Goal: Task Accomplishment & Management: Use online tool/utility

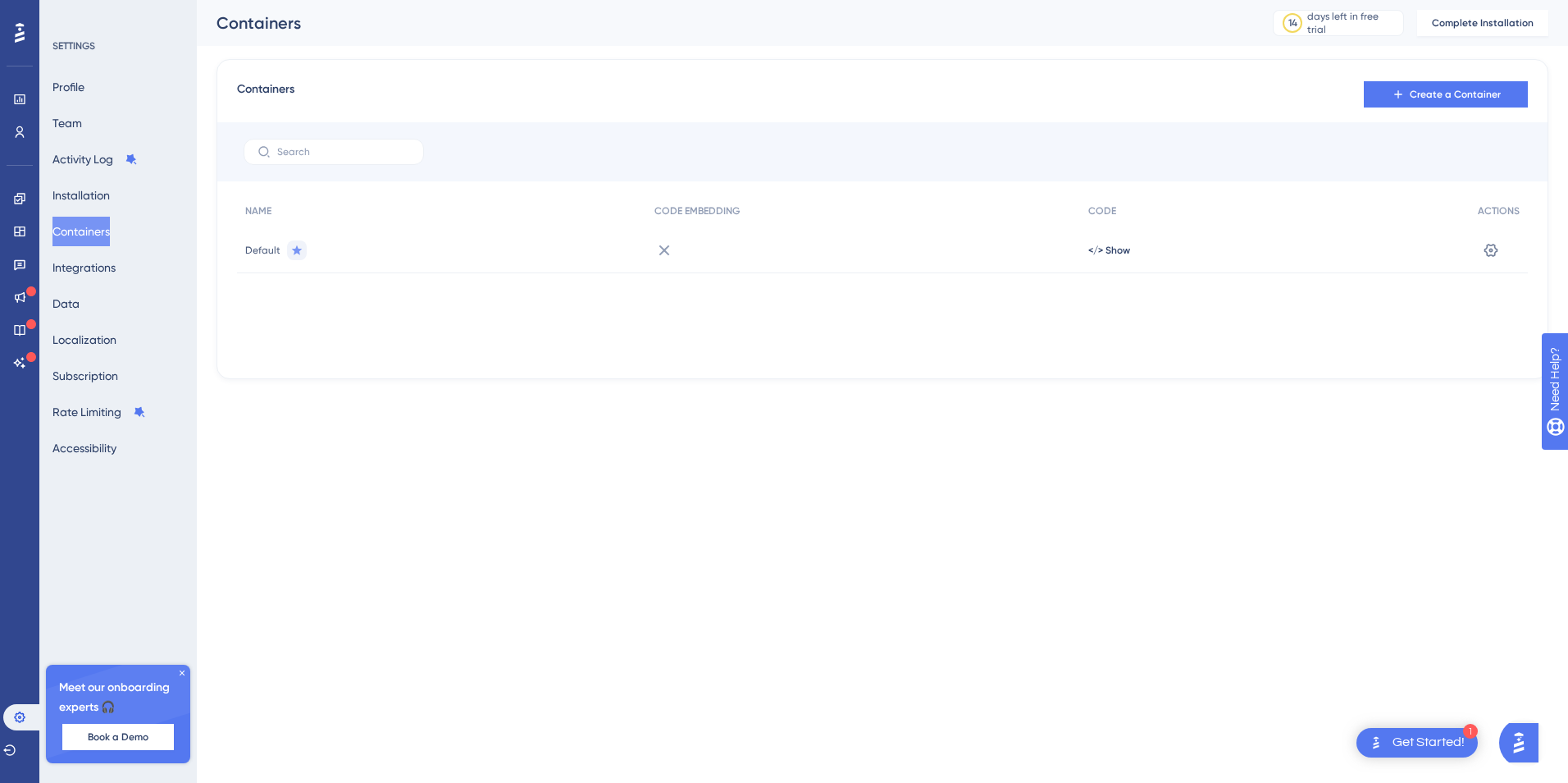
click at [1428, 745] on div "Get Started!" at bounding box center [1428, 742] width 73 height 18
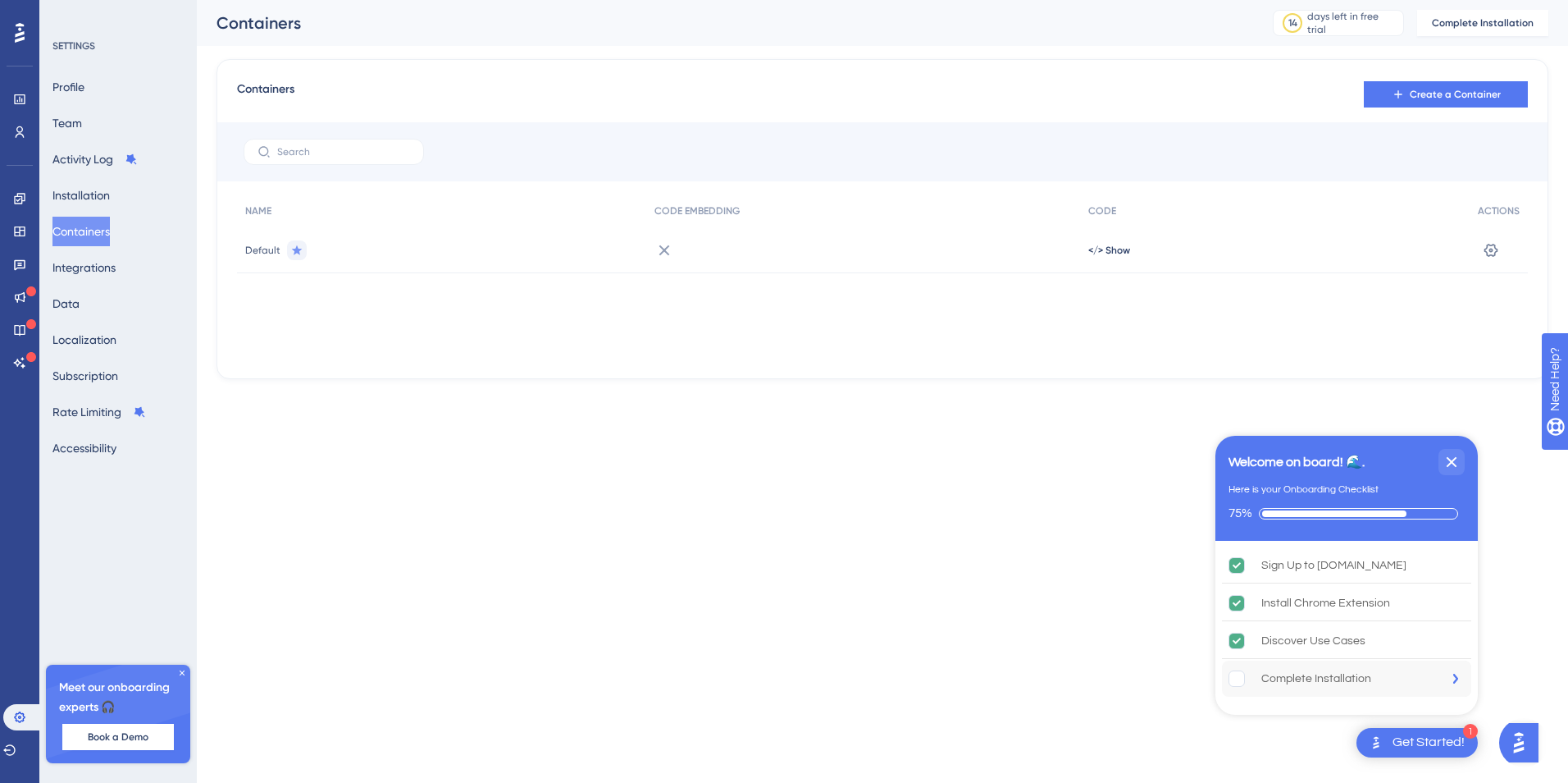
click at [1289, 673] on div "Complete Installation" at bounding box center [1316, 678] width 110 height 20
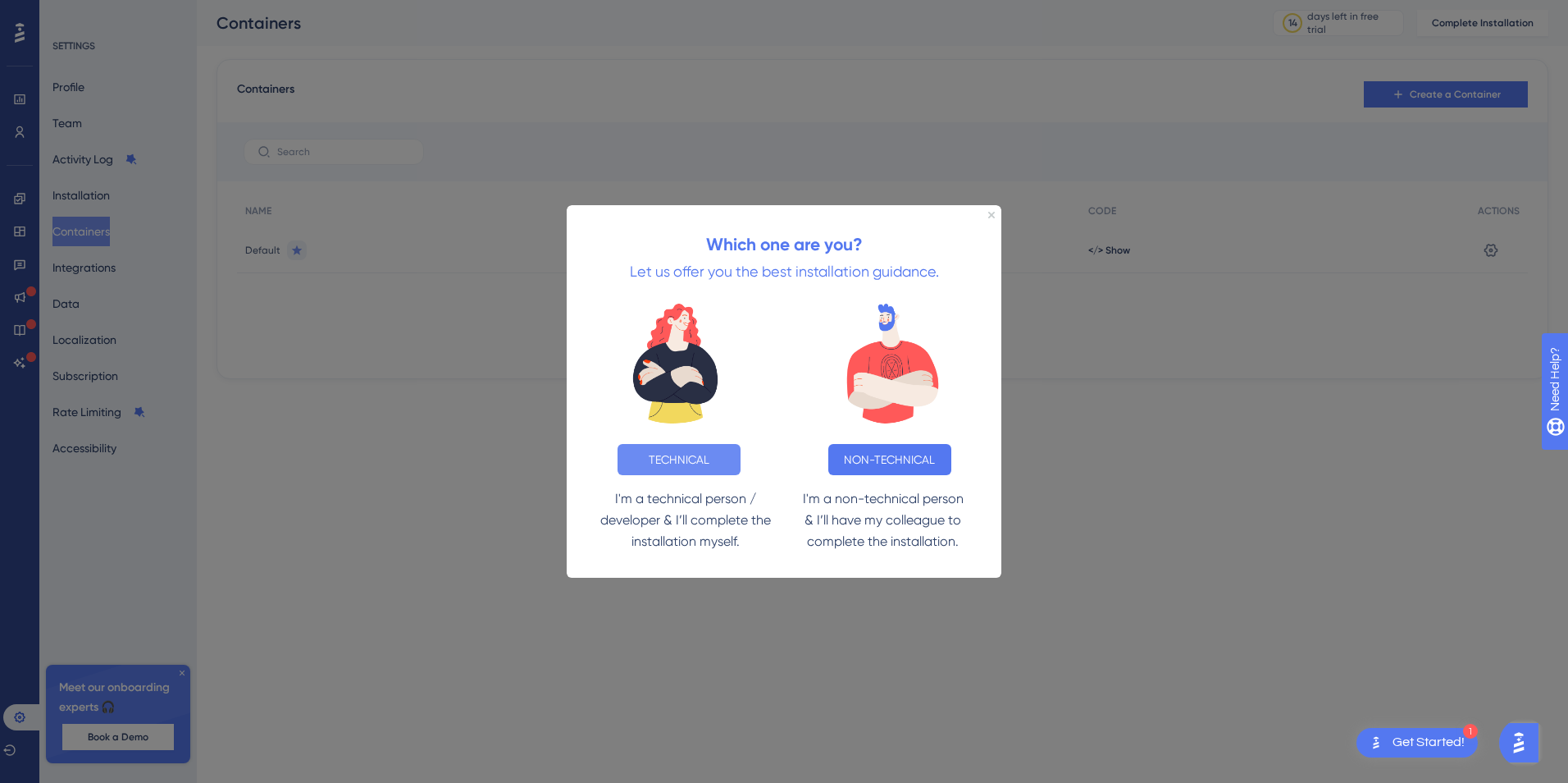
click at [695, 452] on button "TECHNICAL" at bounding box center [678, 458] width 123 height 32
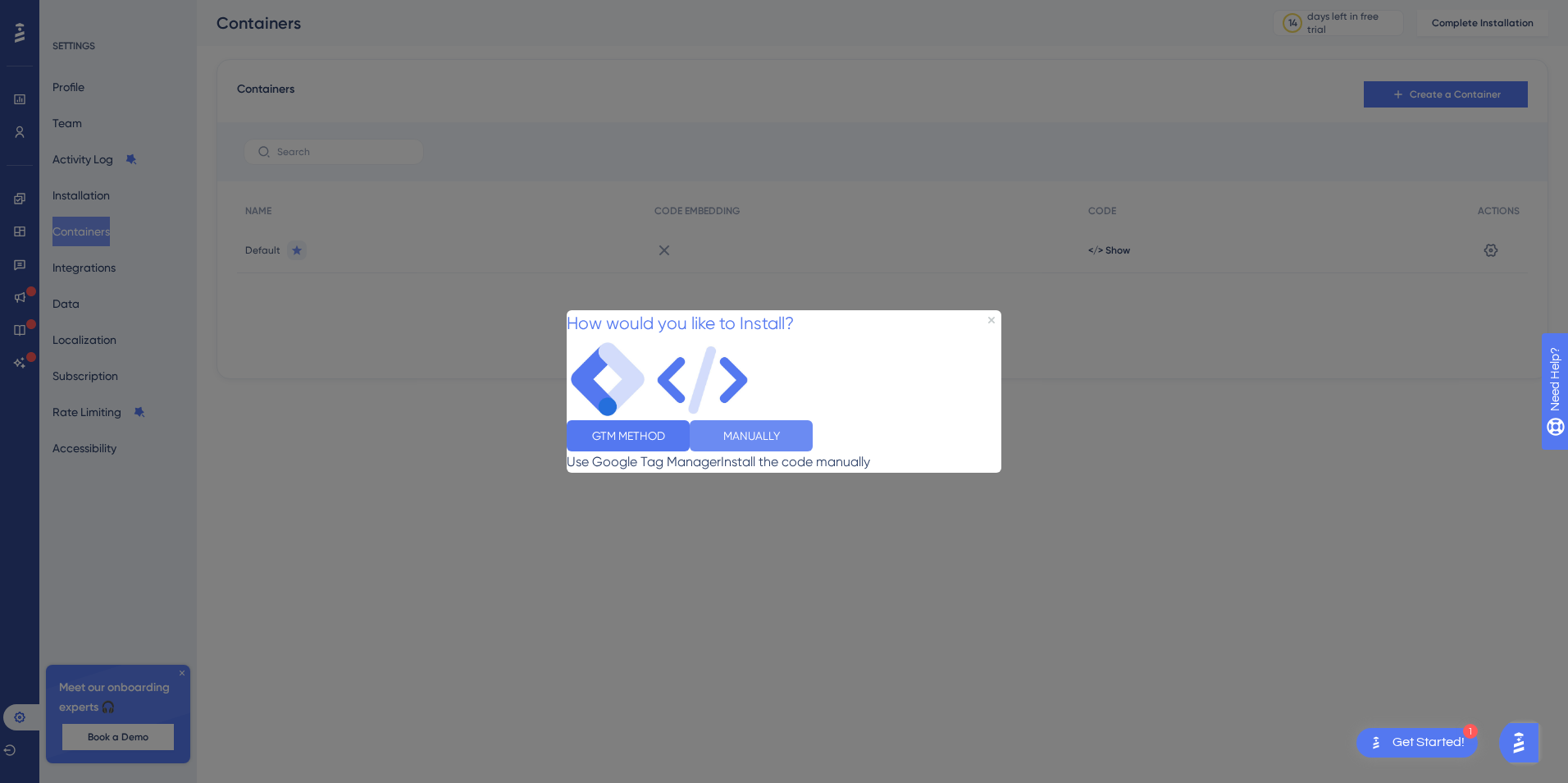
click at [812, 447] on button "MANUALLY" at bounding box center [751, 435] width 123 height 32
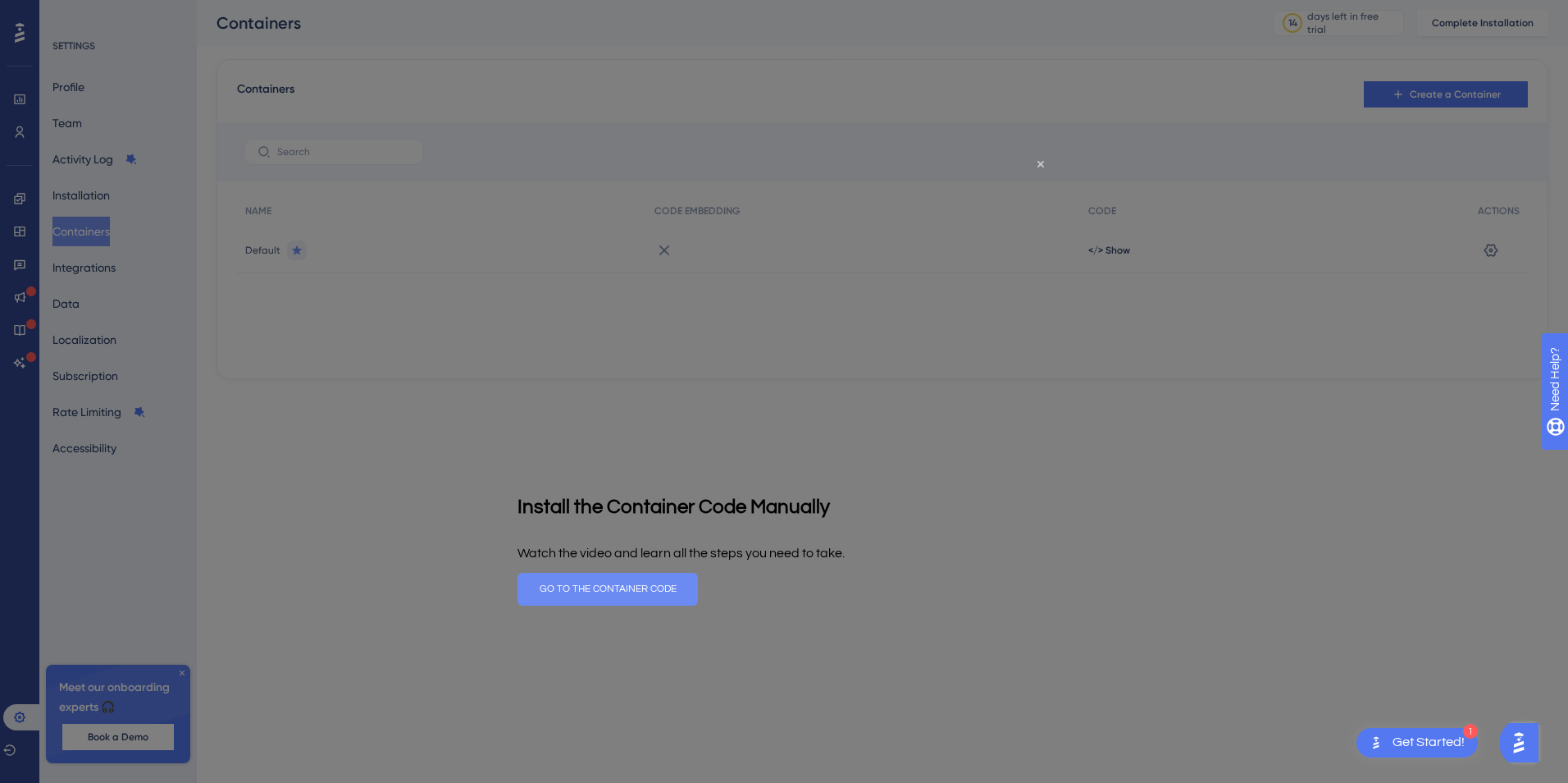
click at [698, 590] on button "GO TO THE CONTAINER CODE" at bounding box center [607, 588] width 181 height 33
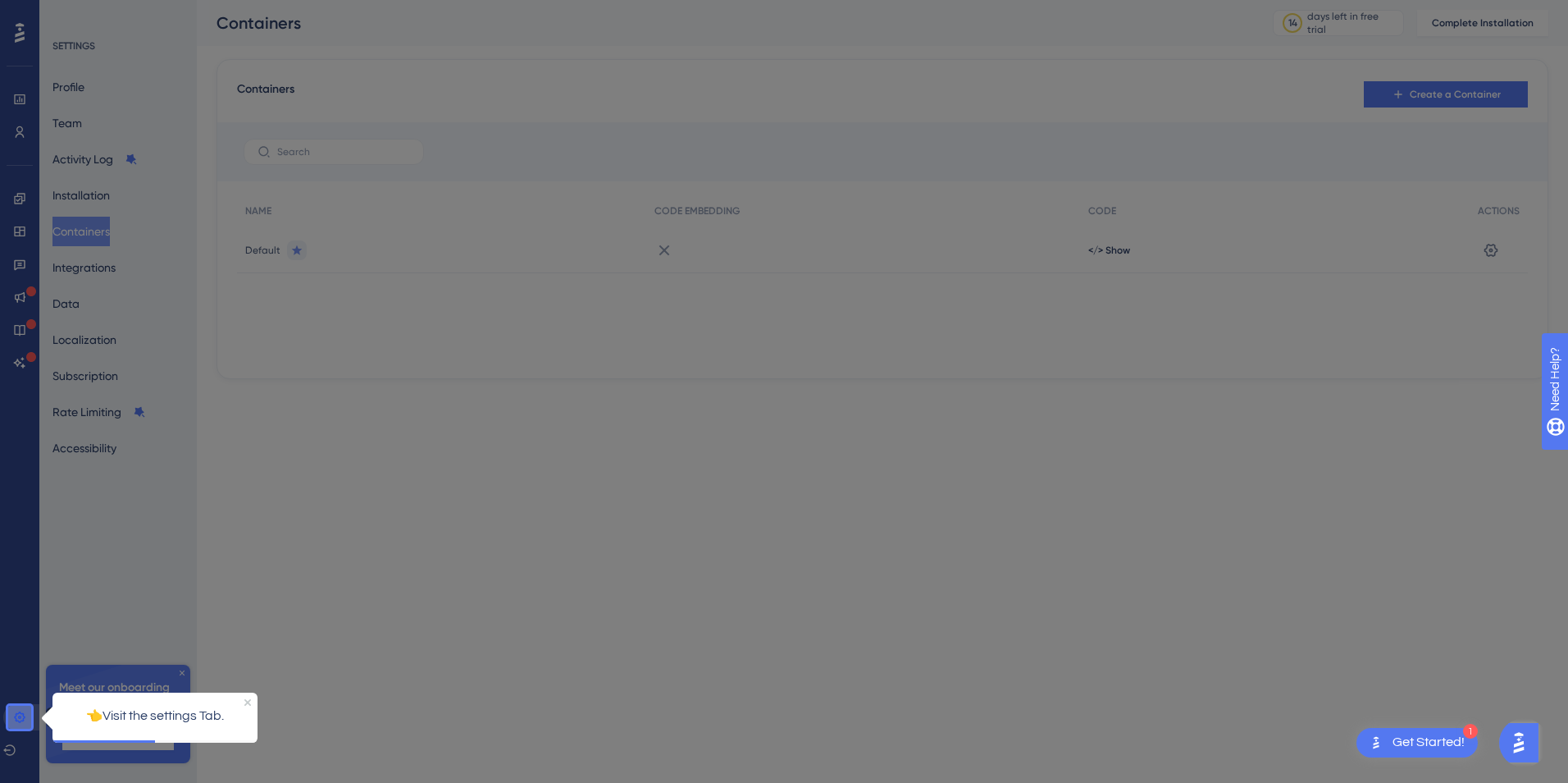
click at [14, 720] on icon at bounding box center [20, 717] width 13 height 13
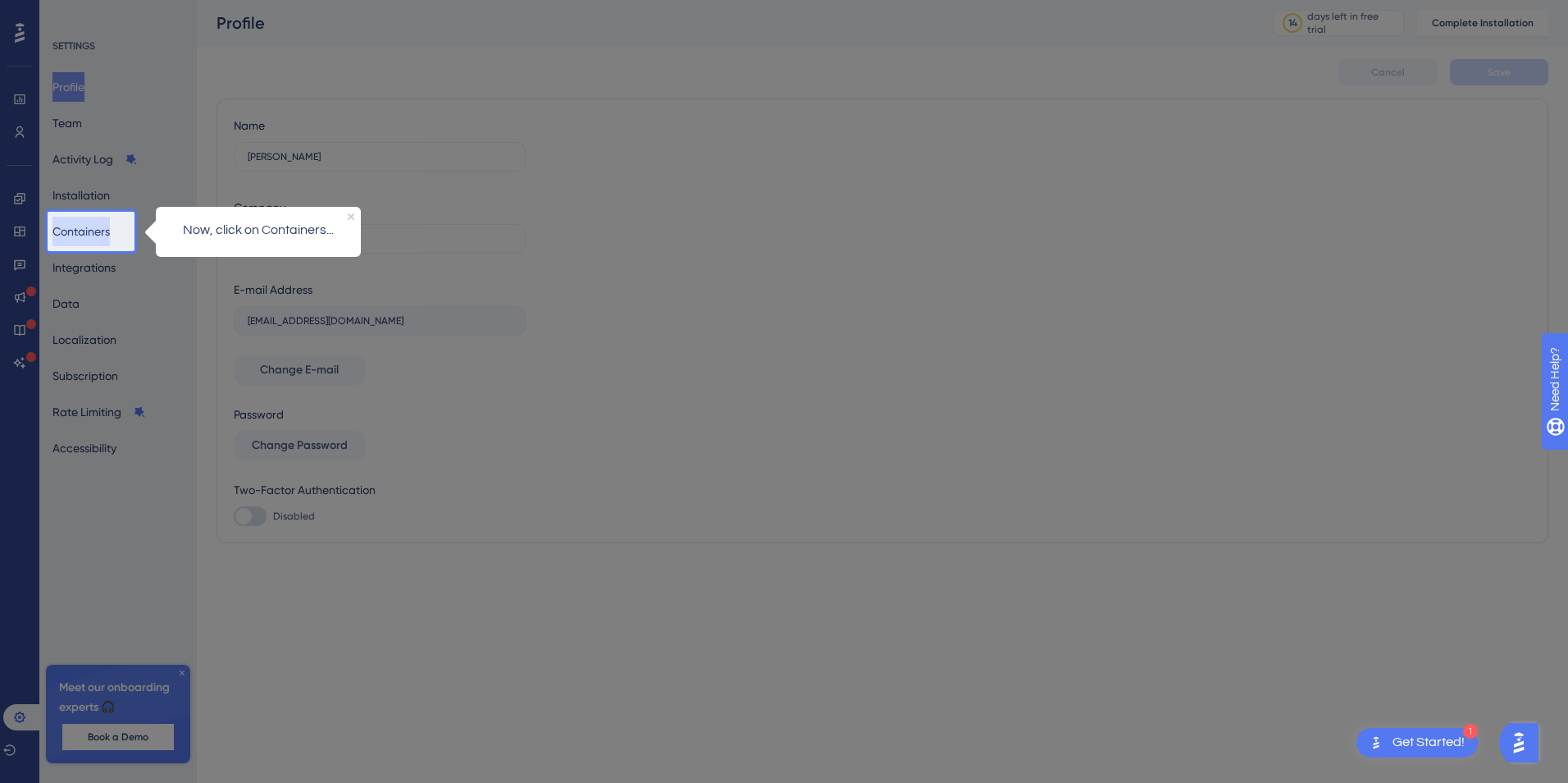
click at [98, 234] on button "Containers" at bounding box center [81, 231] width 57 height 30
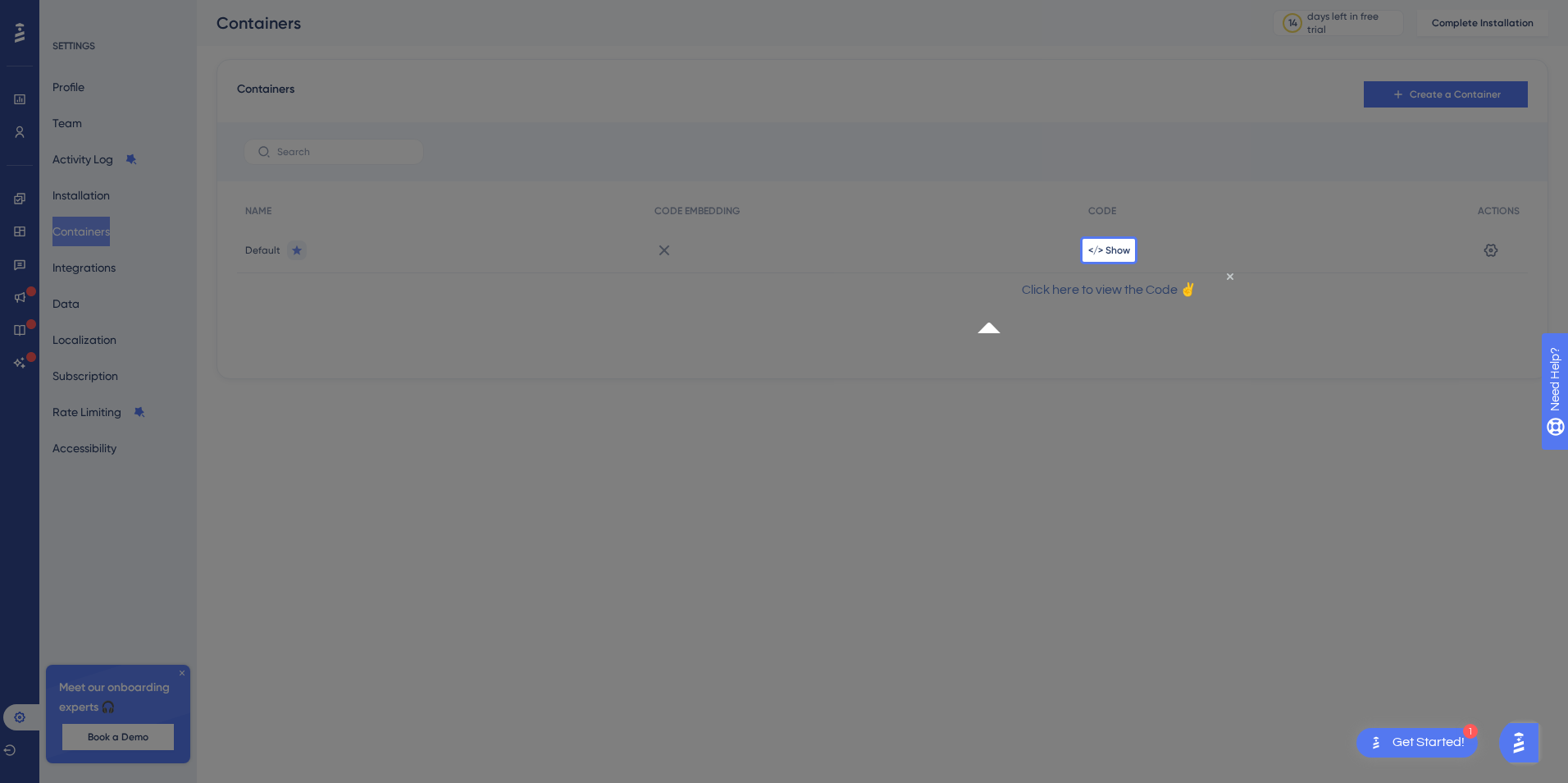
click at [1107, 257] on div "</> Show" at bounding box center [1275, 250] width 390 height 46
click at [1136, 300] on p "Click here to view the Code ✌" at bounding box center [1107, 290] width 236 height 21
click at [1125, 246] on span "</> Show" at bounding box center [1109, 250] width 42 height 13
click at [1125, 246] on div at bounding box center [784, 391] width 1568 height 783
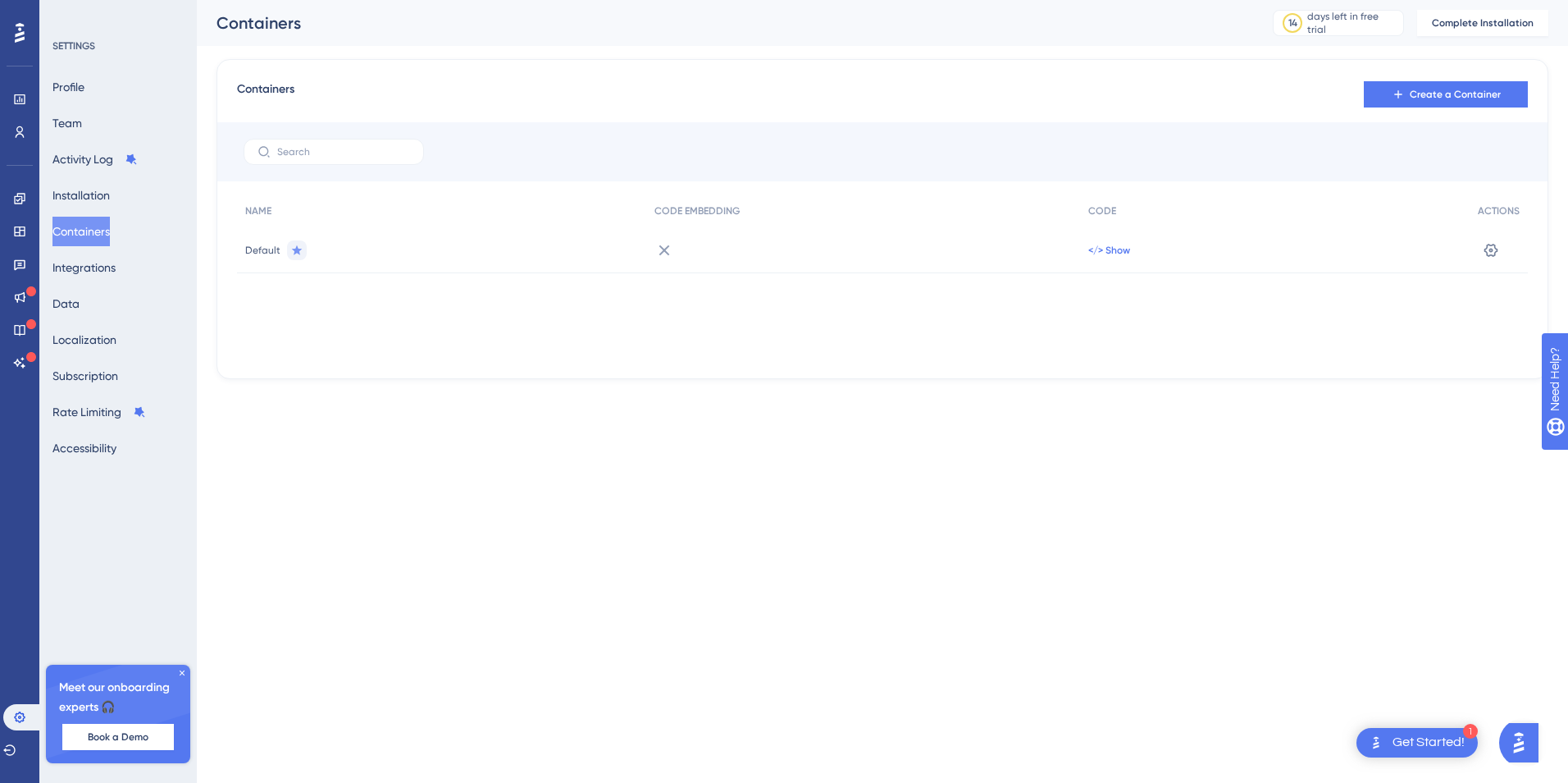
click at [1125, 246] on span "</> Show" at bounding box center [1109, 250] width 42 height 13
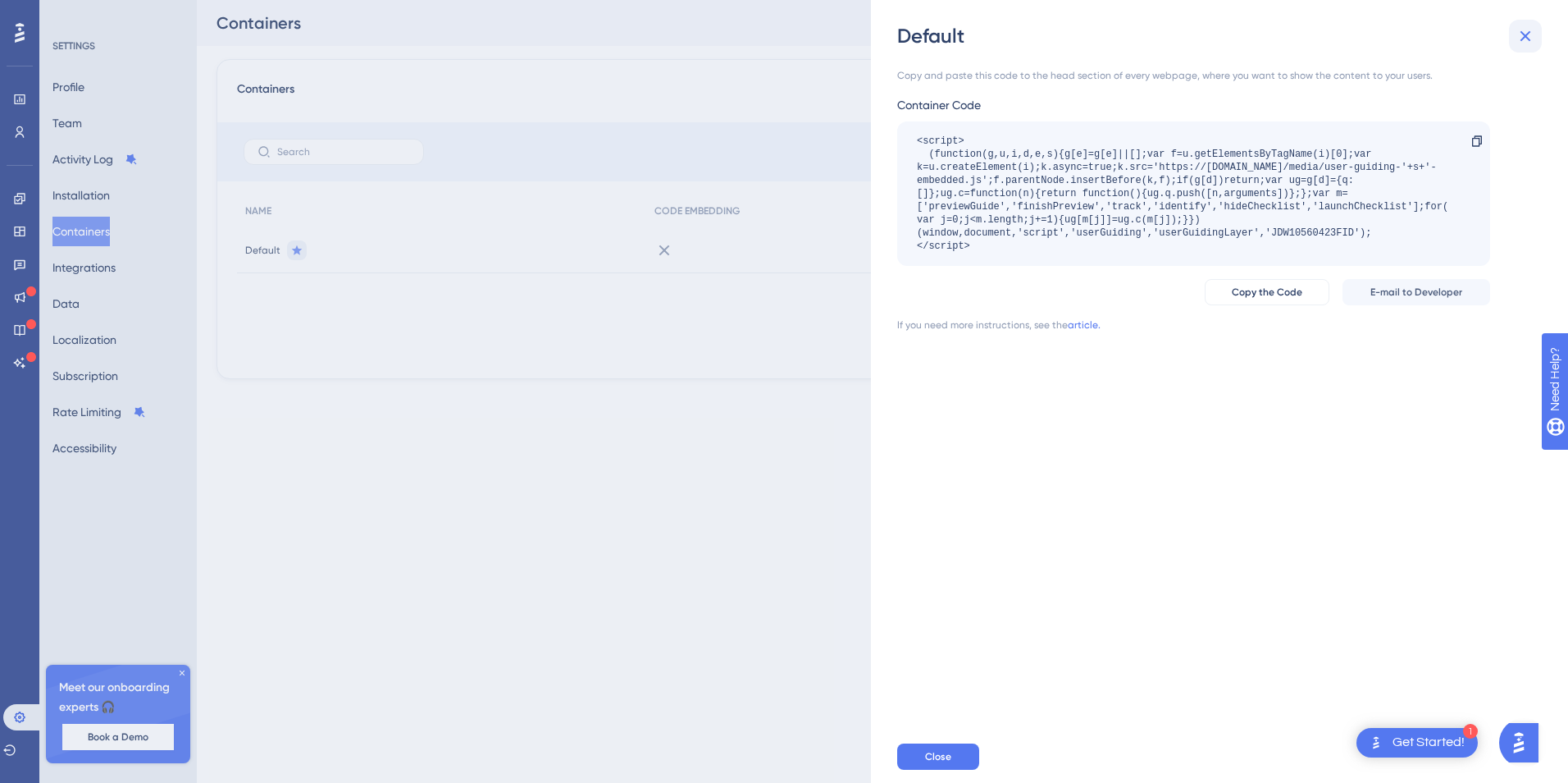
click at [1523, 44] on icon at bounding box center [1525, 35] width 20 height 20
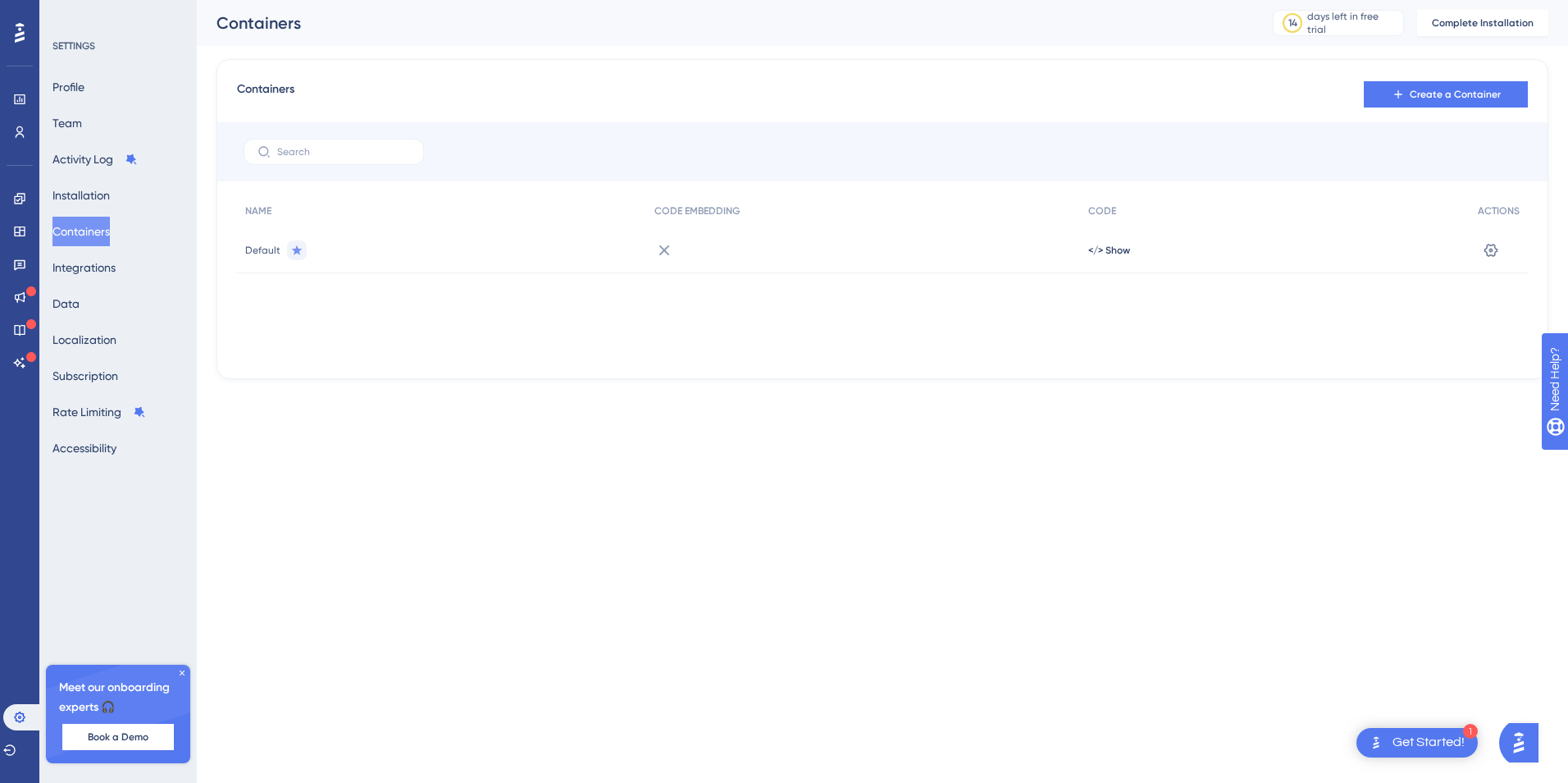
click at [294, 252] on icon at bounding box center [296, 250] width 11 height 10
click at [1510, 20] on span "Complete Installation" at bounding box center [1482, 23] width 101 height 13
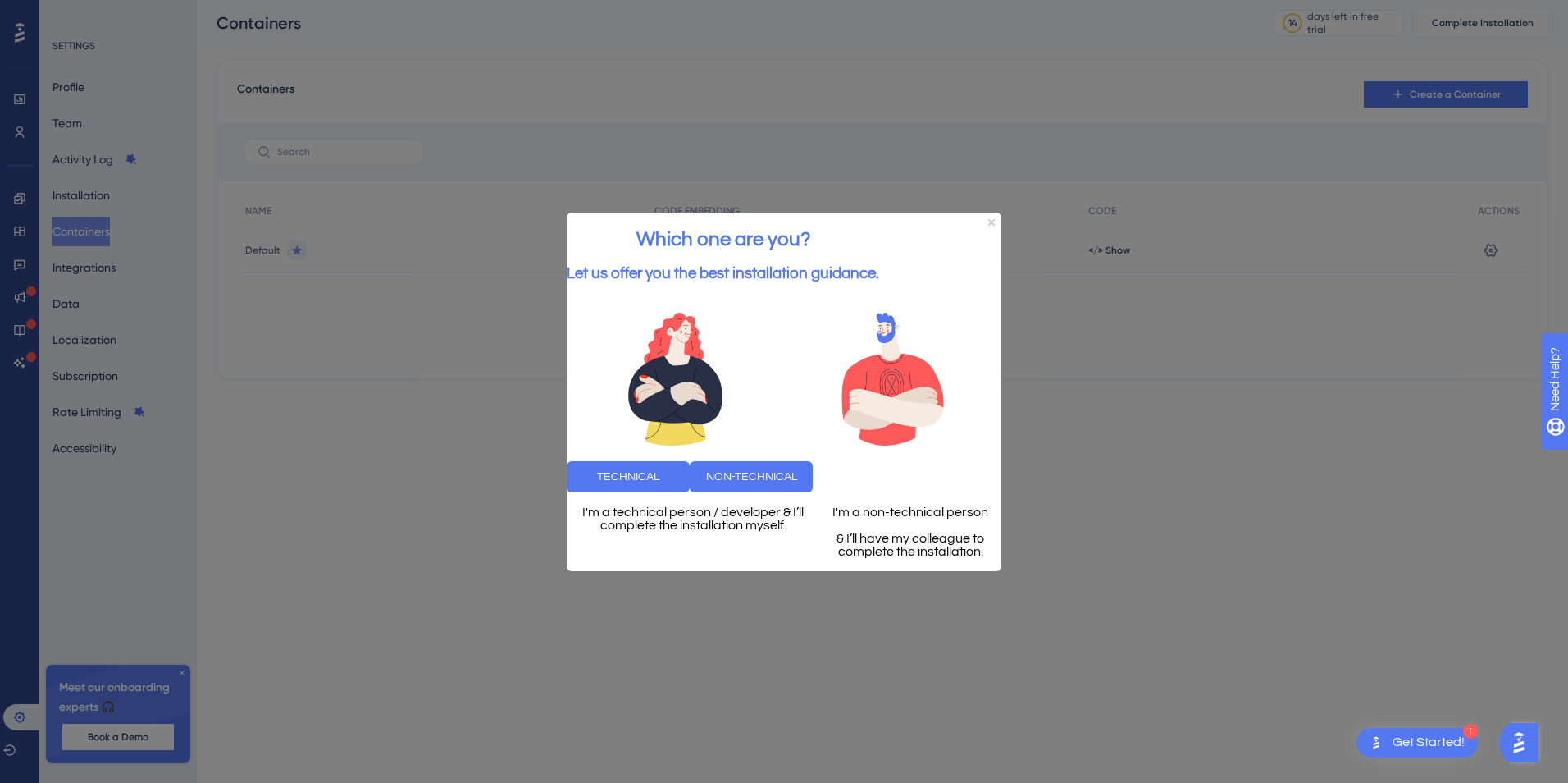
click at [1198, 475] on div at bounding box center [784, 391] width 1568 height 783
click at [988, 218] on icon "Close Preview" at bounding box center [991, 221] width 7 height 7
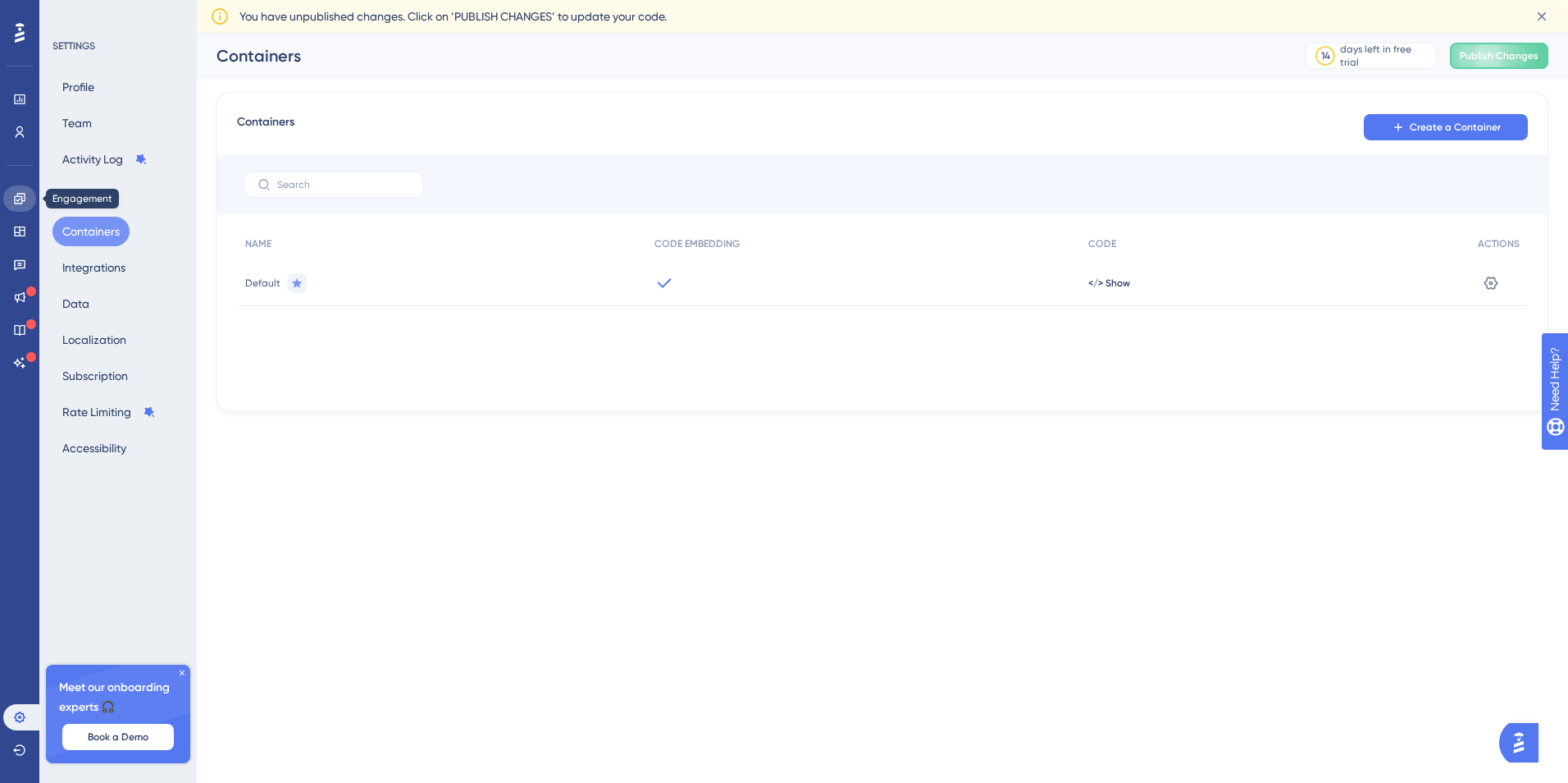
click at [15, 204] on icon at bounding box center [19, 198] width 11 height 11
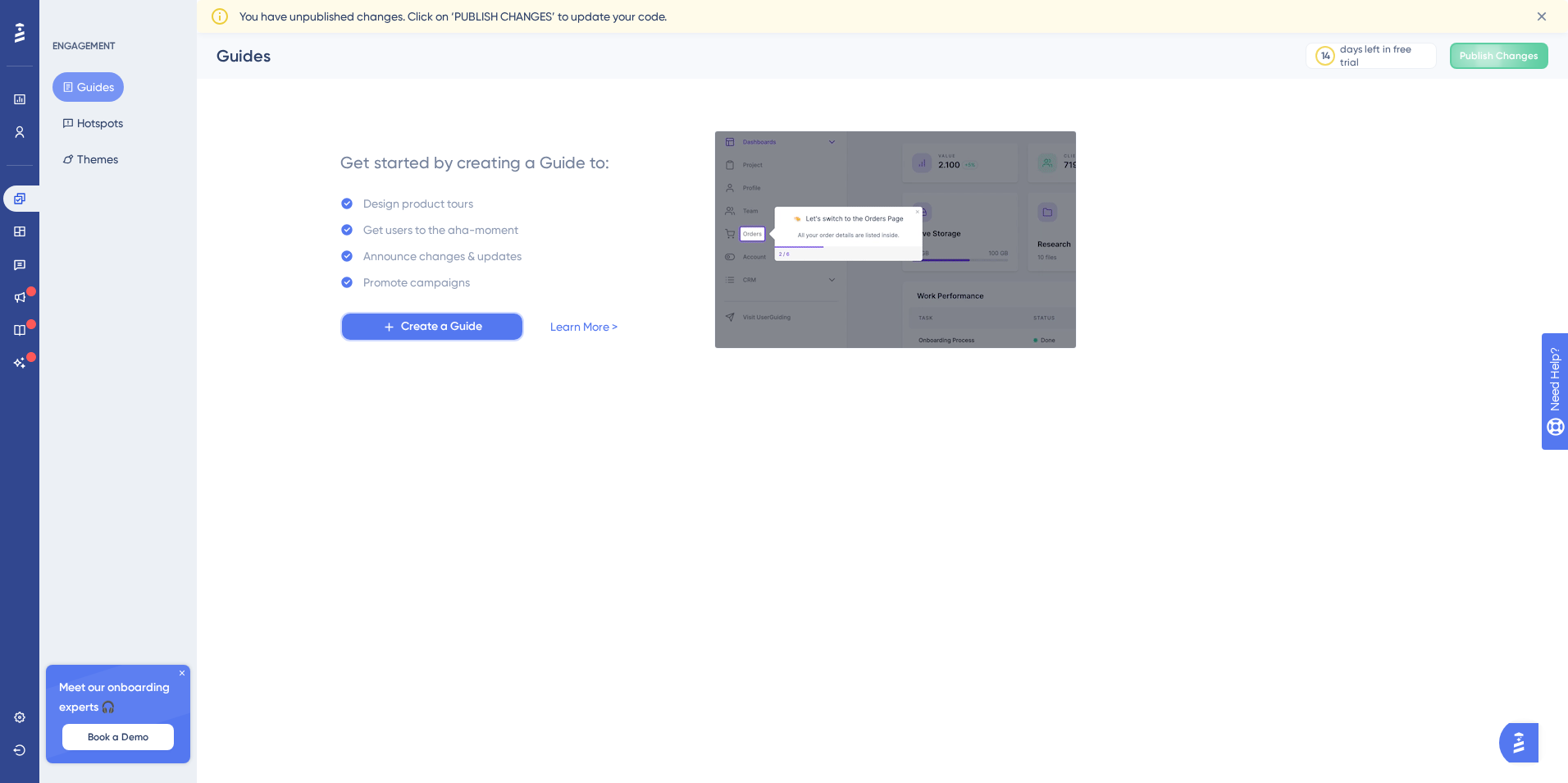
click at [440, 329] on span "Create a Guide" at bounding box center [441, 326] width 81 height 20
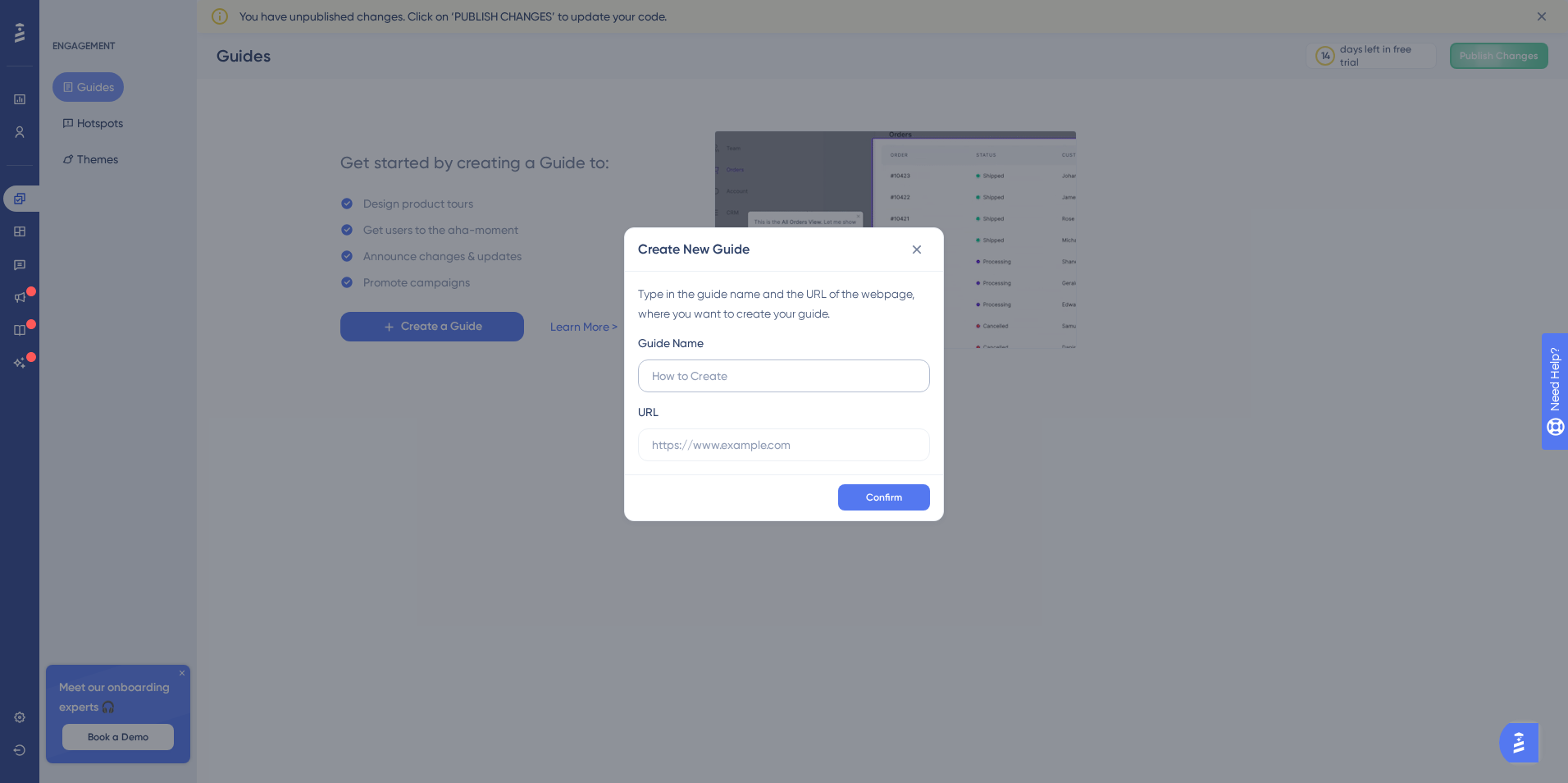
click at [667, 379] on input "text" at bounding box center [784, 376] width 264 height 18
type input "NuevaVistaFacturas"
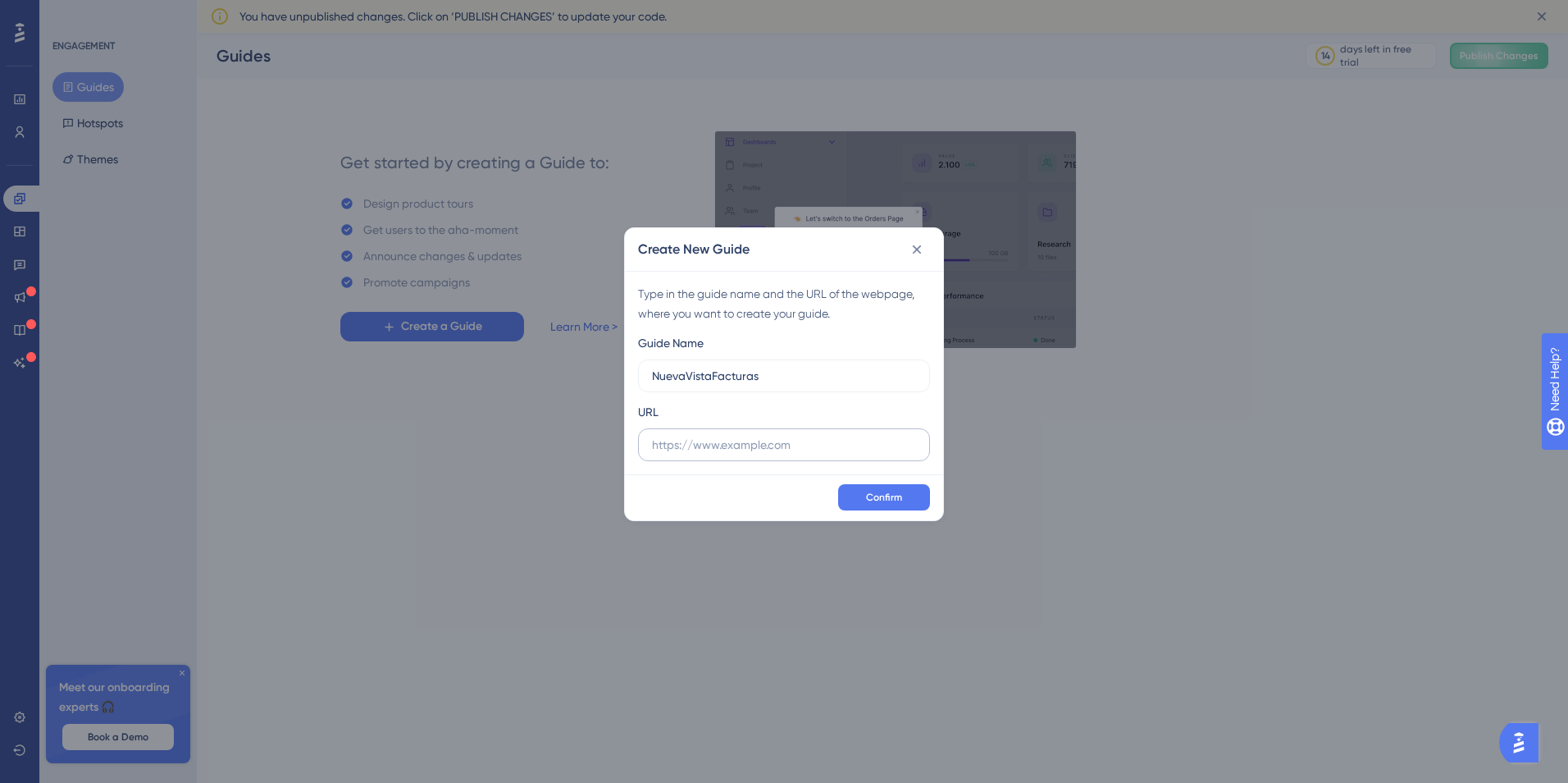
click at [777, 456] on label at bounding box center [784, 445] width 291 height 33
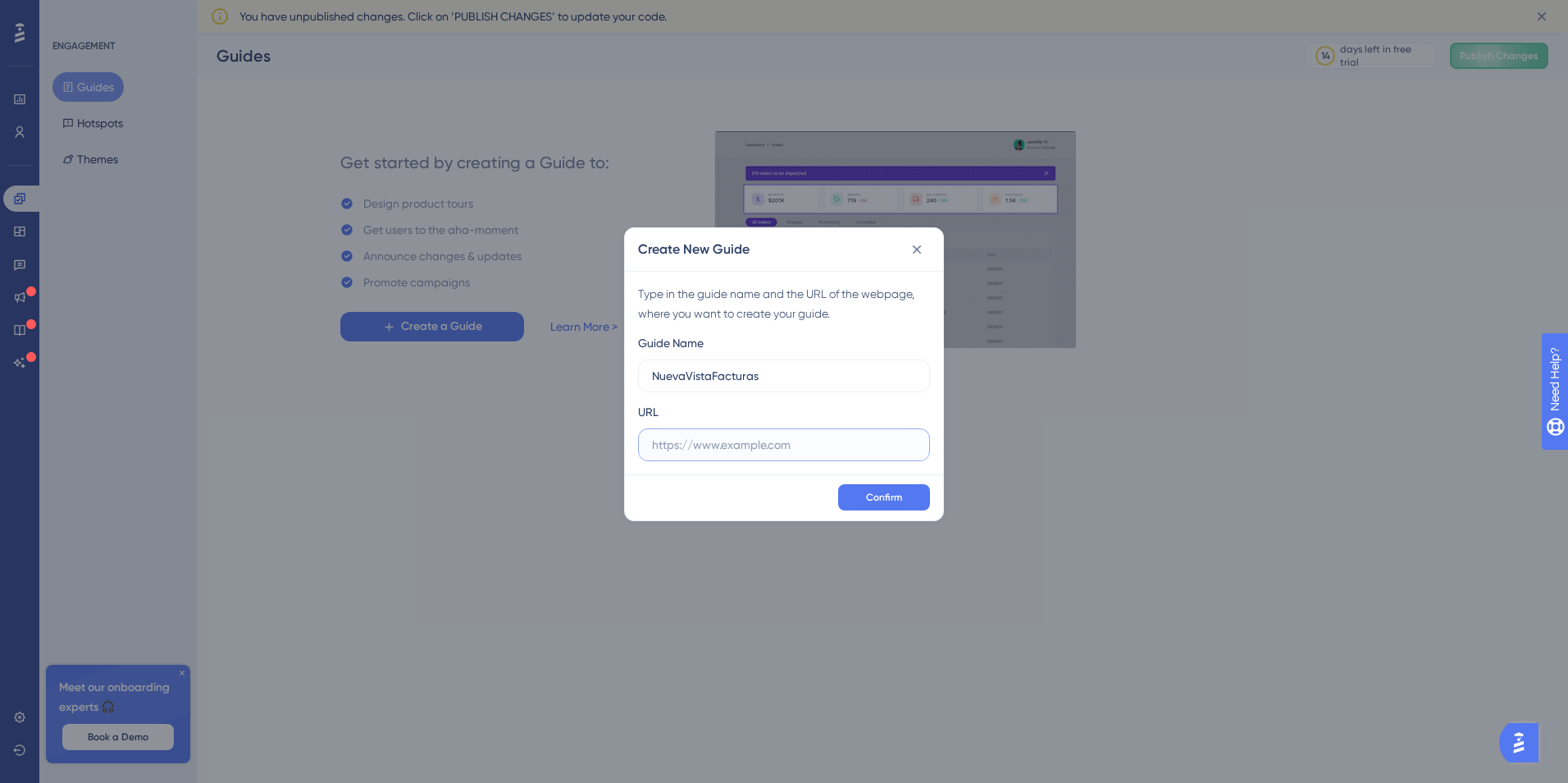
click at [777, 453] on input "text" at bounding box center [784, 445] width 264 height 18
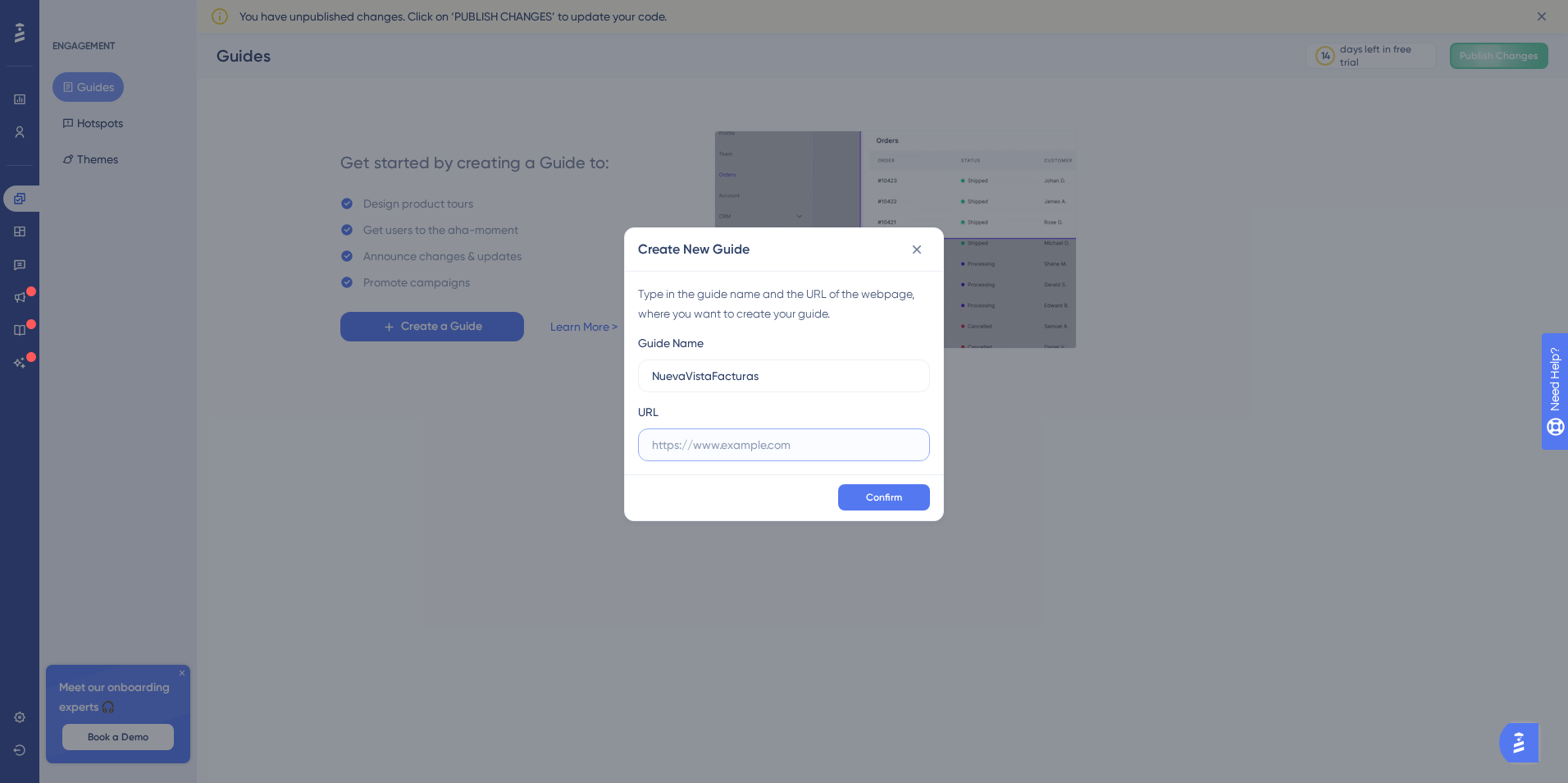
paste input "https://preproduccion.worldoffice.cloud/#/panel/ventas/facturas-venta"
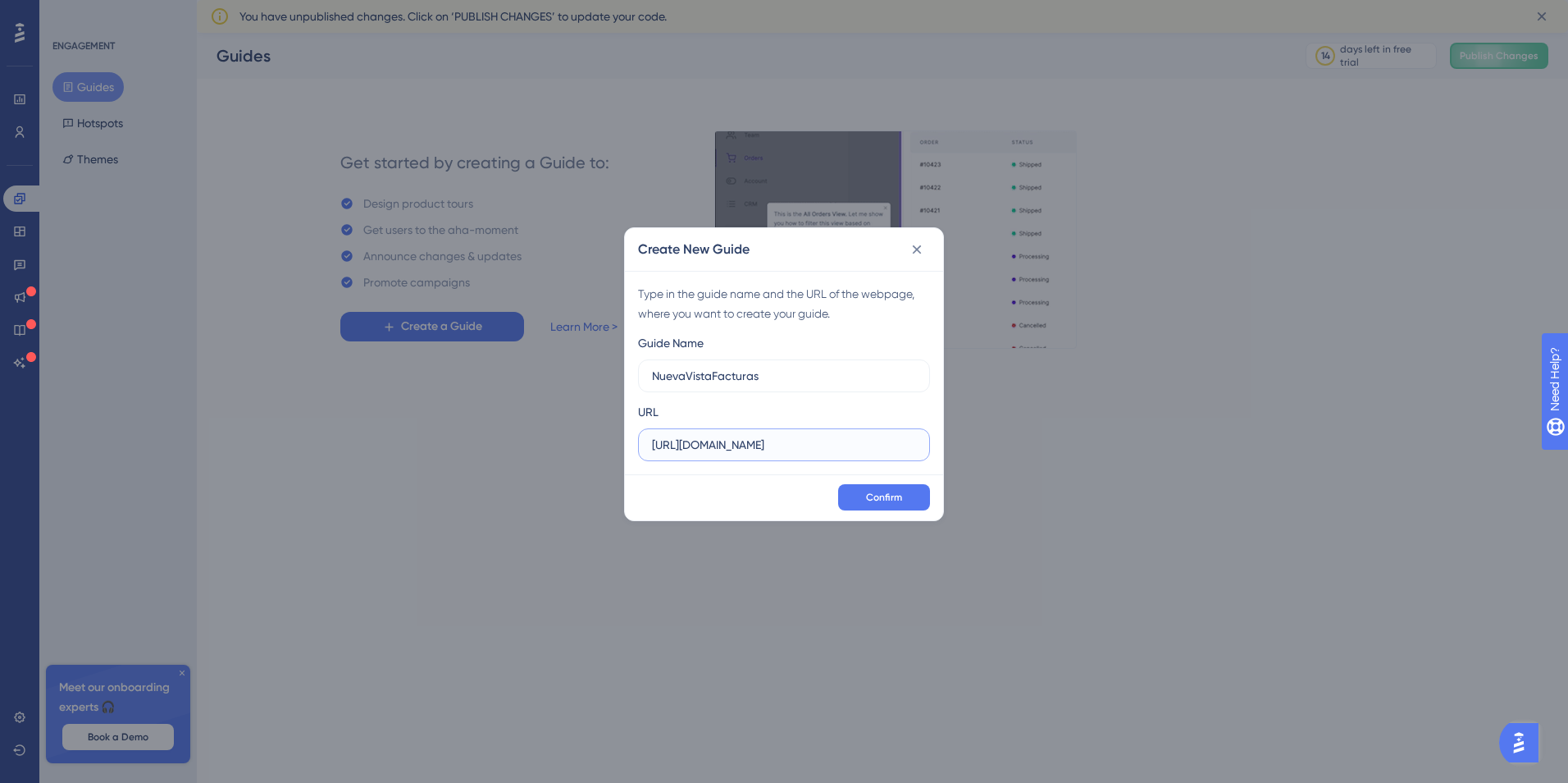
scroll to position [0, 122]
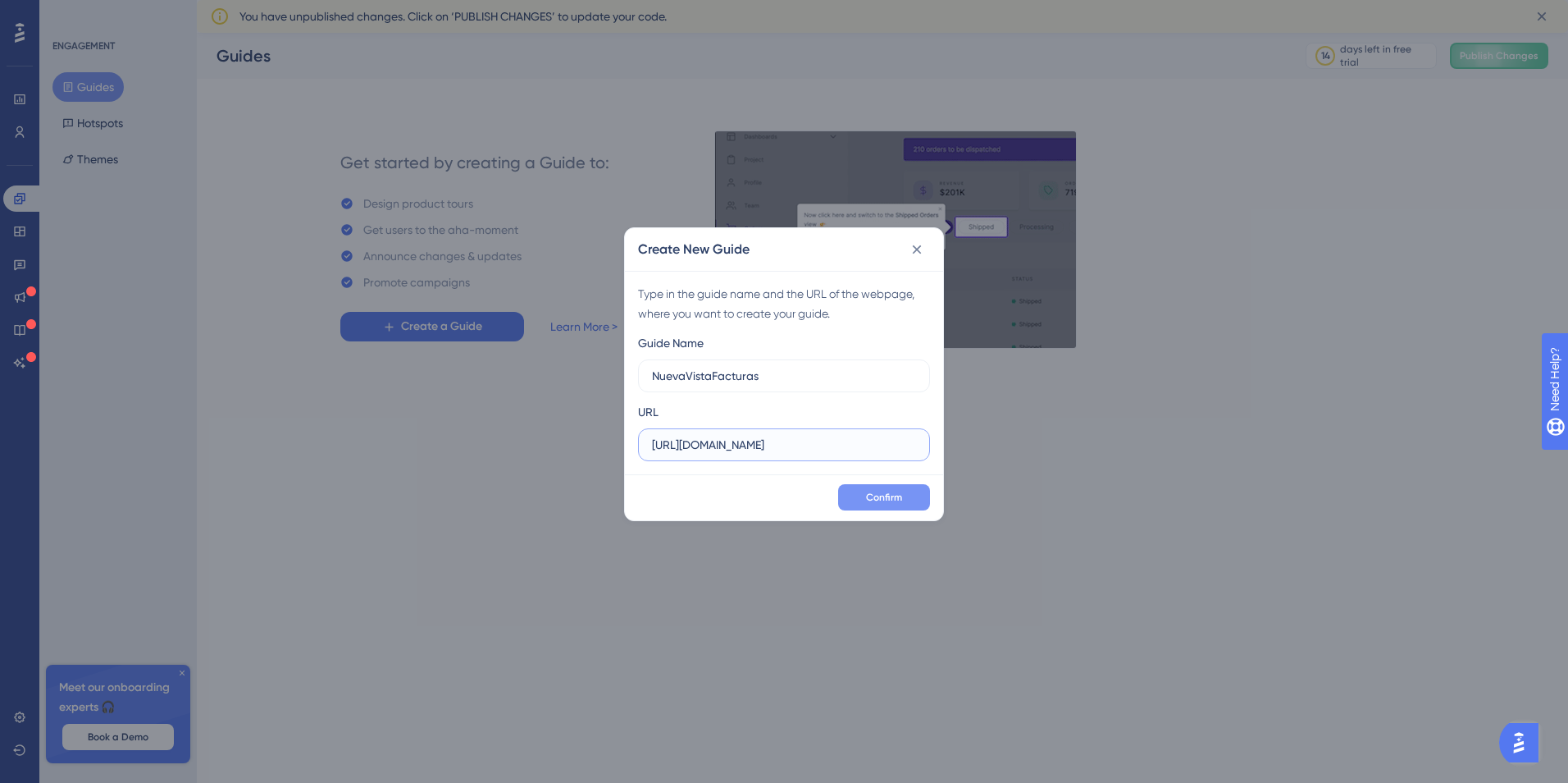
type input "https://preproduccion.worldoffice.cloud/#/panel/ventas/facturas-venta"
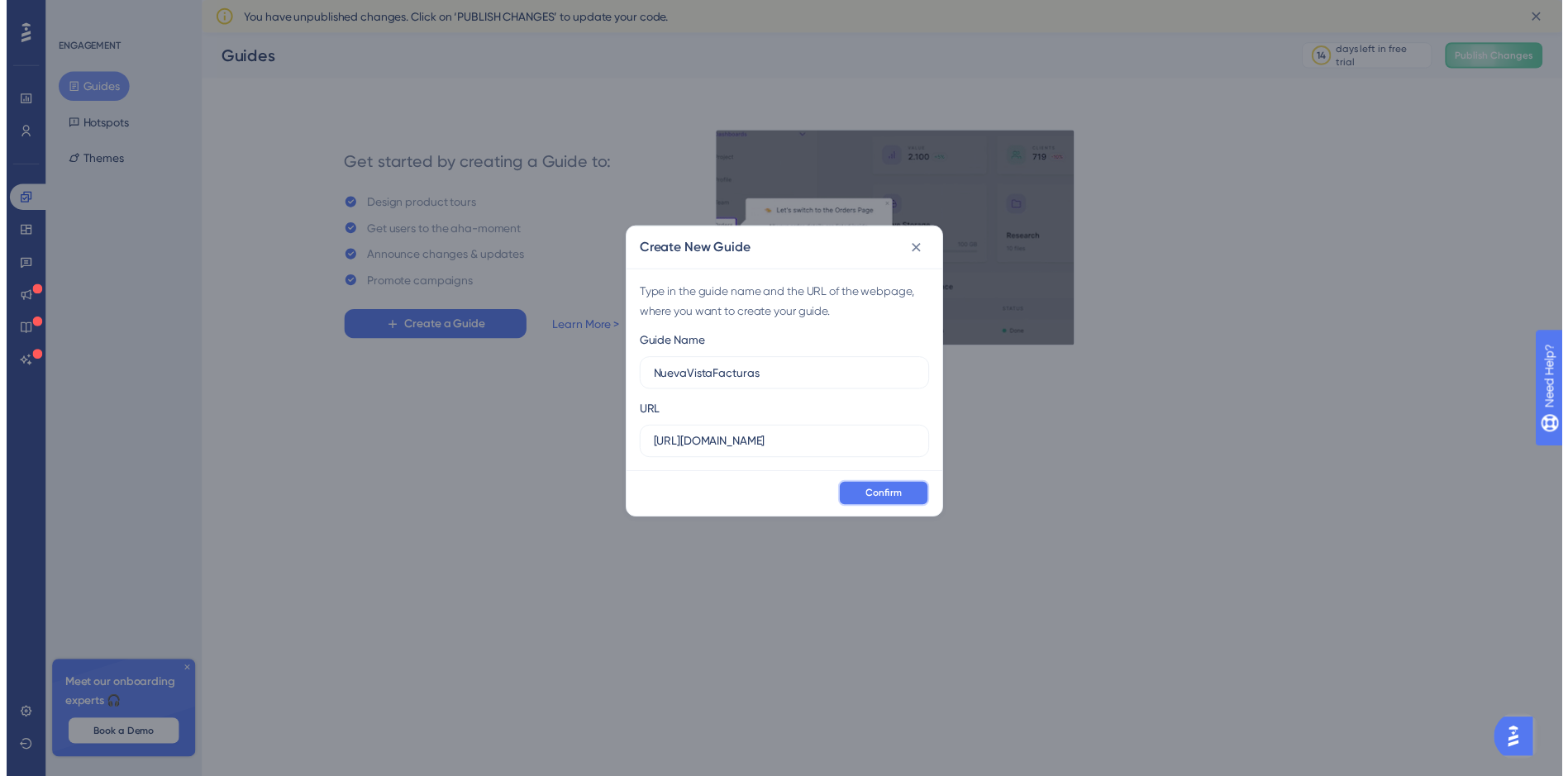
scroll to position [0, 0]
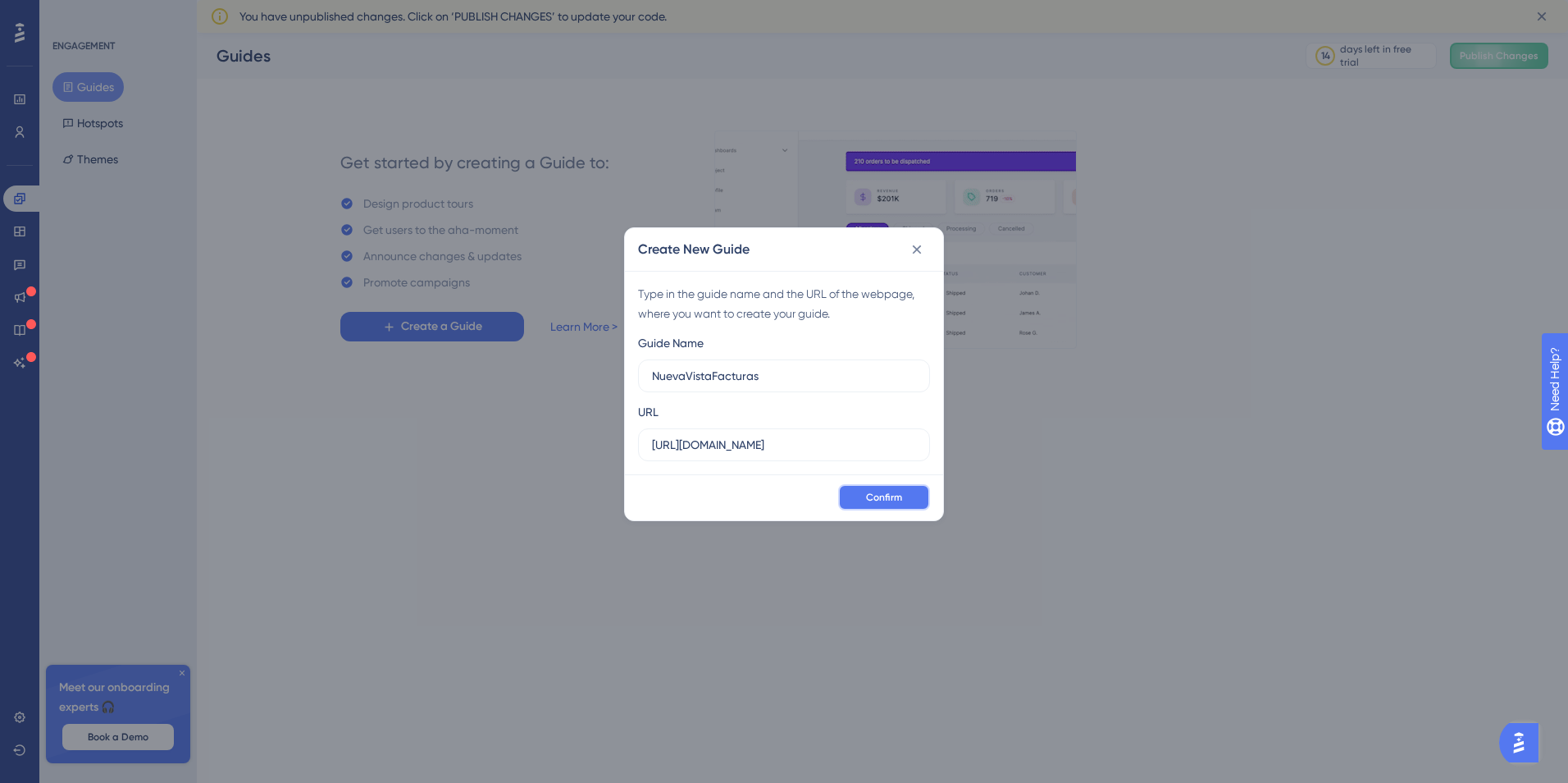
click at [887, 501] on span "Confirm" at bounding box center [884, 497] width 36 height 13
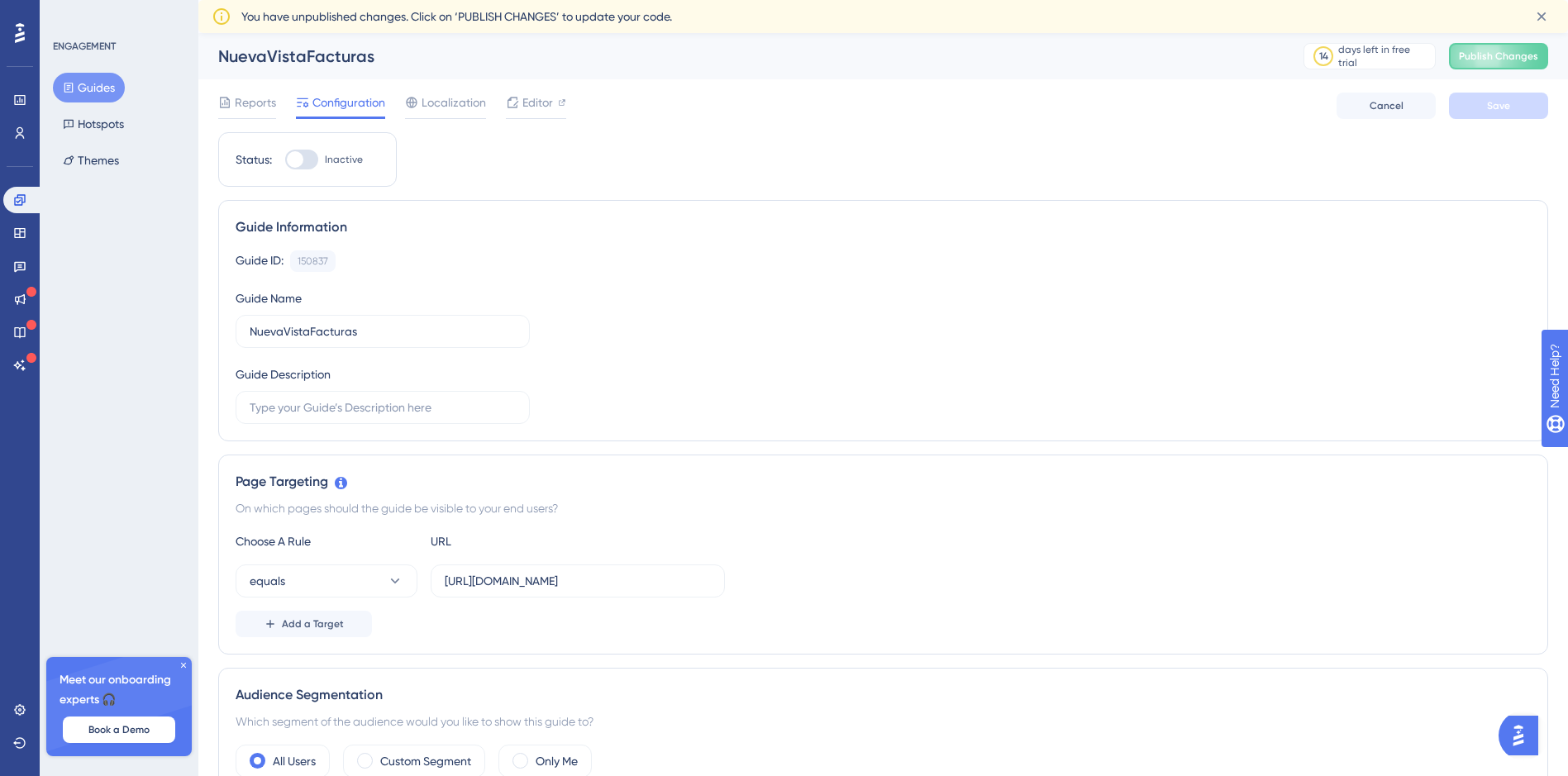
click at [306, 155] on div at bounding box center [301, 159] width 33 height 20
click at [285, 160] on input "Inactive" at bounding box center [284, 160] width 1 height 1
checkbox input "true"
click at [1505, 112] on span "Save" at bounding box center [1499, 106] width 23 height 13
click at [1523, 59] on span "Publish Changes" at bounding box center [1498, 56] width 79 height 13
